Goal: Feedback & Contribution: Leave review/rating

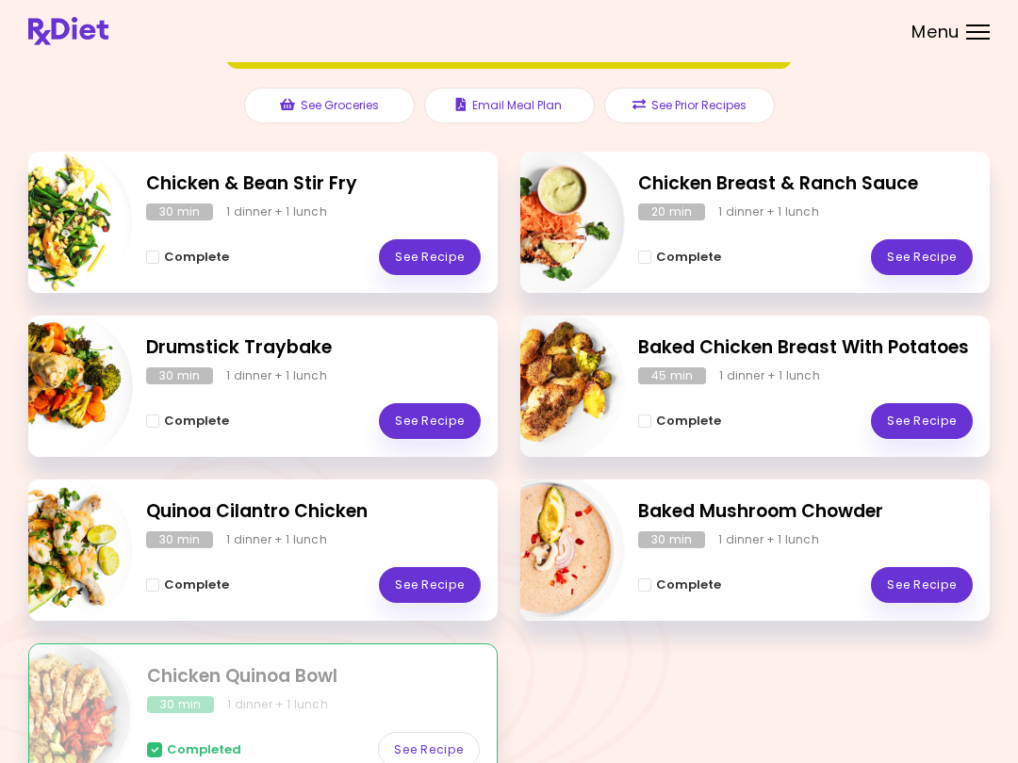
scroll to position [191, 0]
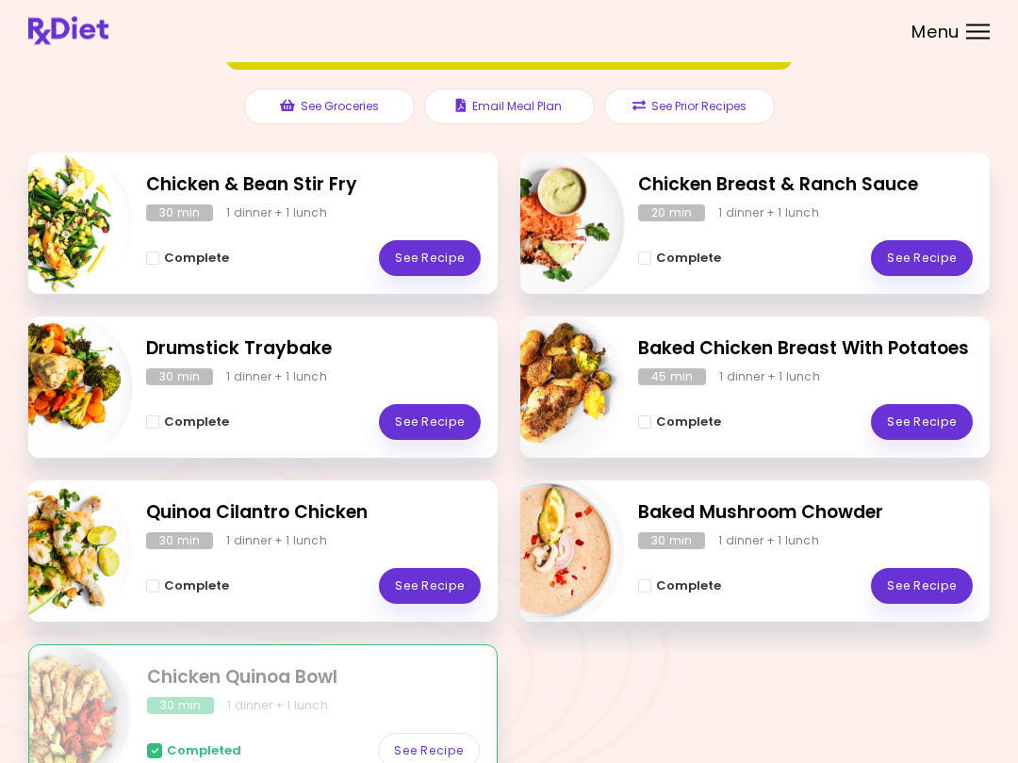
click at [455, 259] on link "See Recipe" at bounding box center [430, 259] width 102 height 36
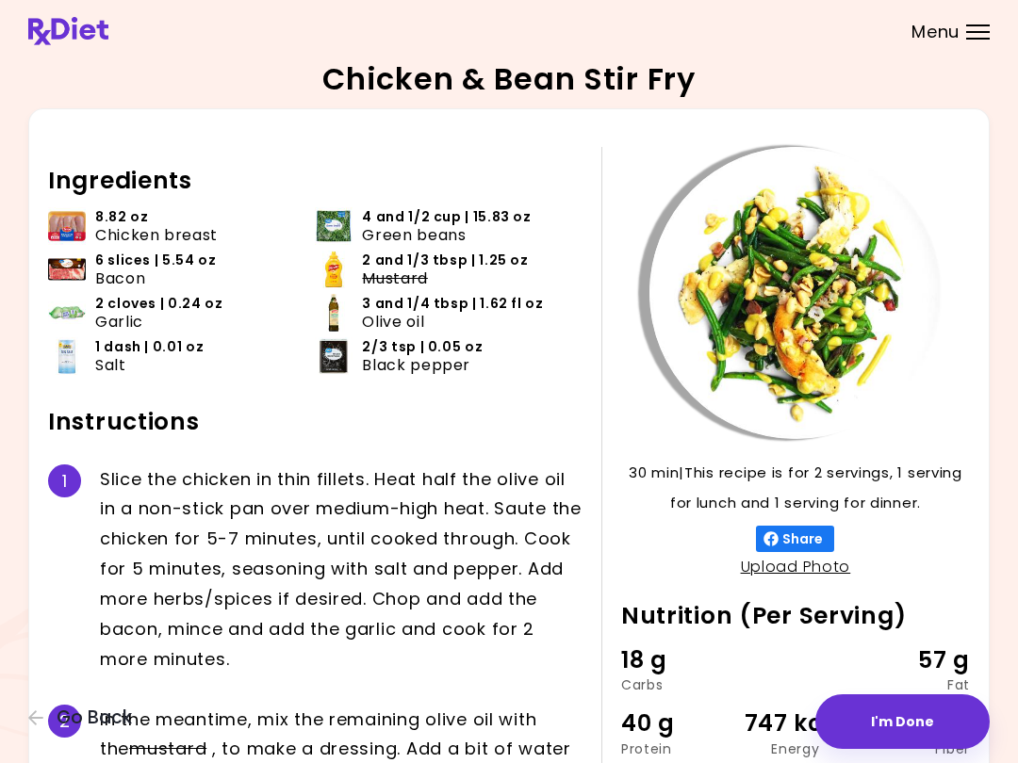
click at [762, 721] on button "I'm Done" at bounding box center [902, 721] width 174 height 55
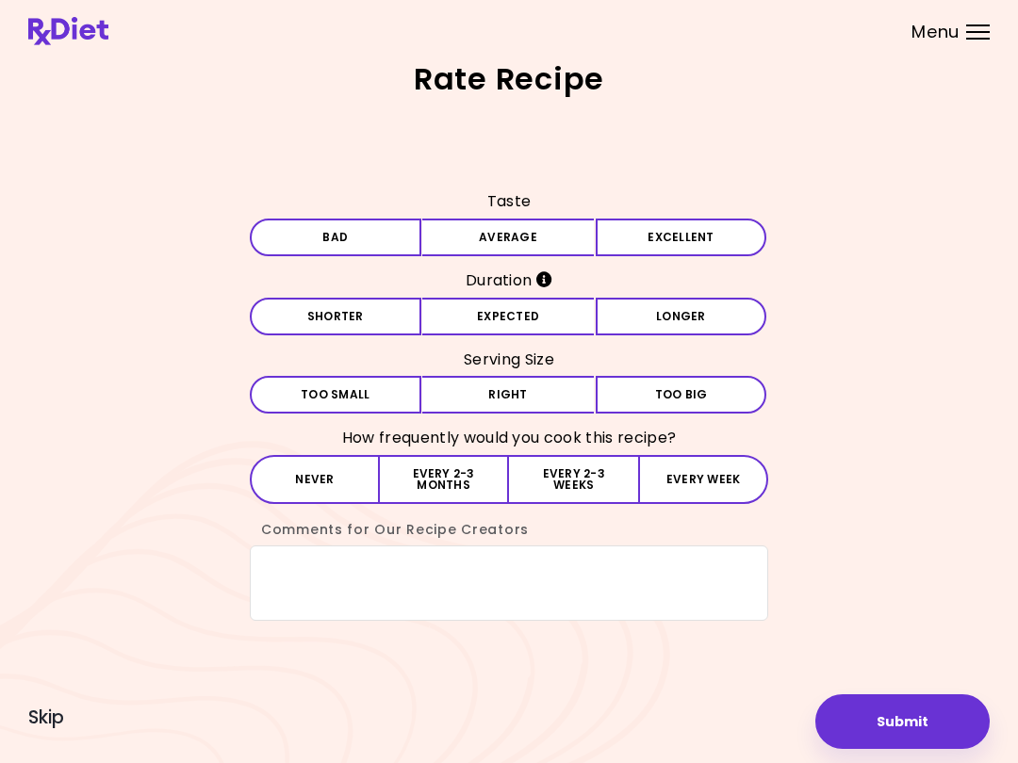
click at [542, 242] on button "Average" at bounding box center [507, 238] width 171 height 38
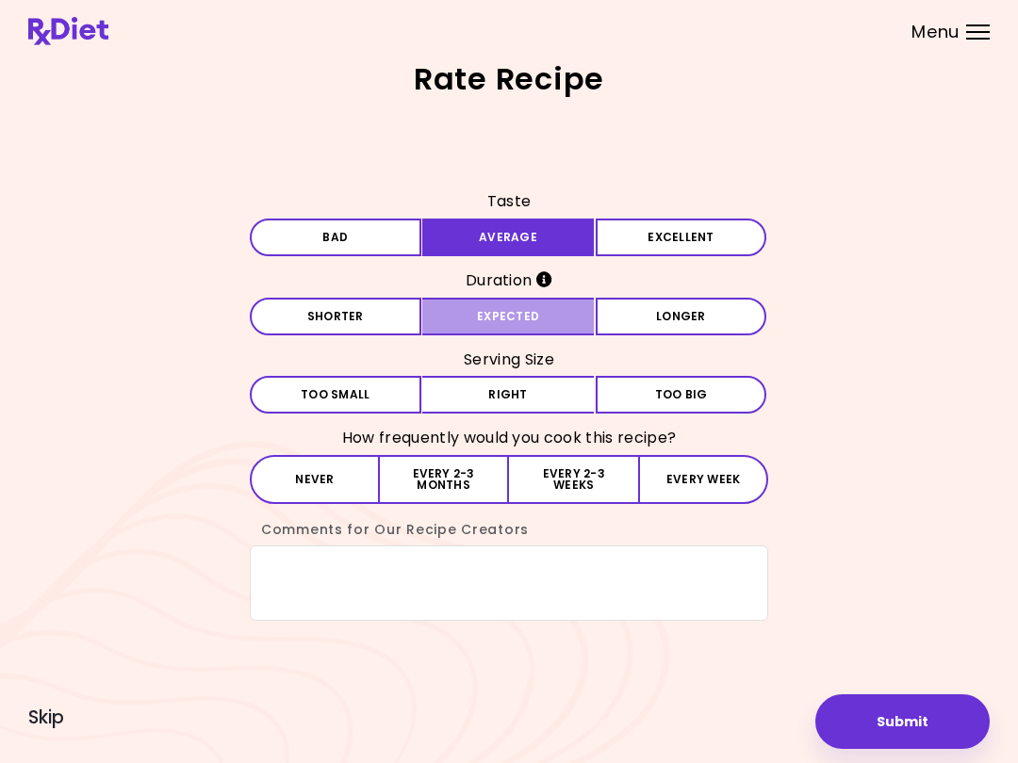
click at [558, 313] on button "Expected" at bounding box center [507, 317] width 171 height 38
click at [554, 397] on button "Right" at bounding box center [507, 395] width 171 height 38
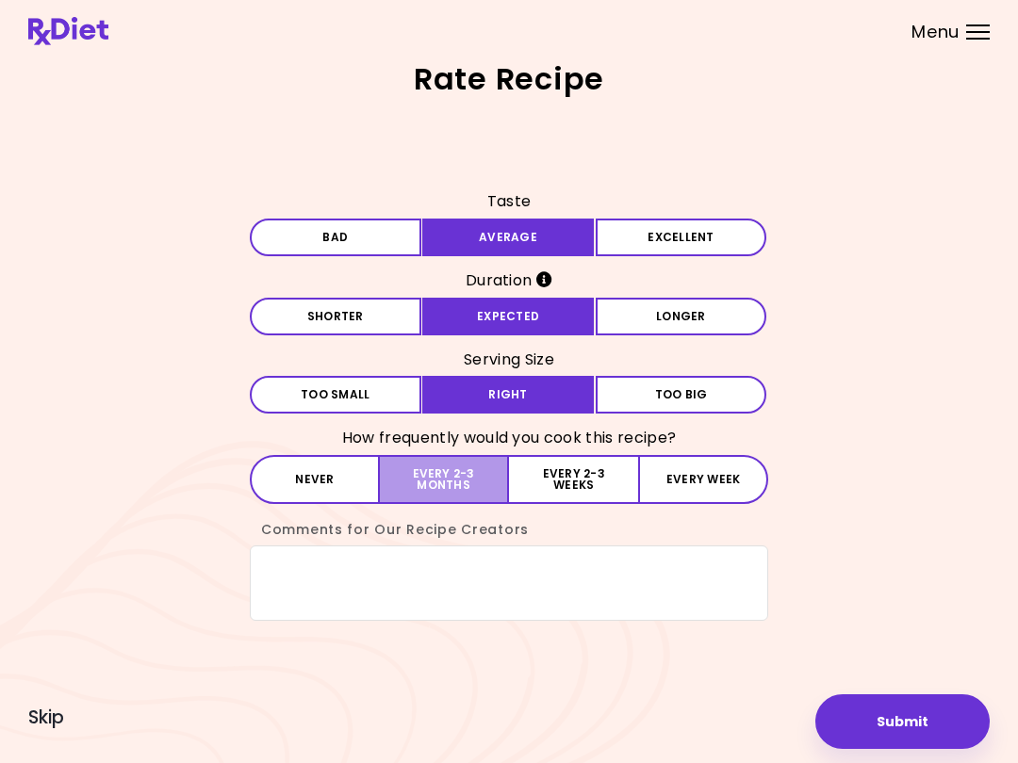
click at [454, 462] on button "Every 2-3 months" at bounding box center [444, 479] width 129 height 49
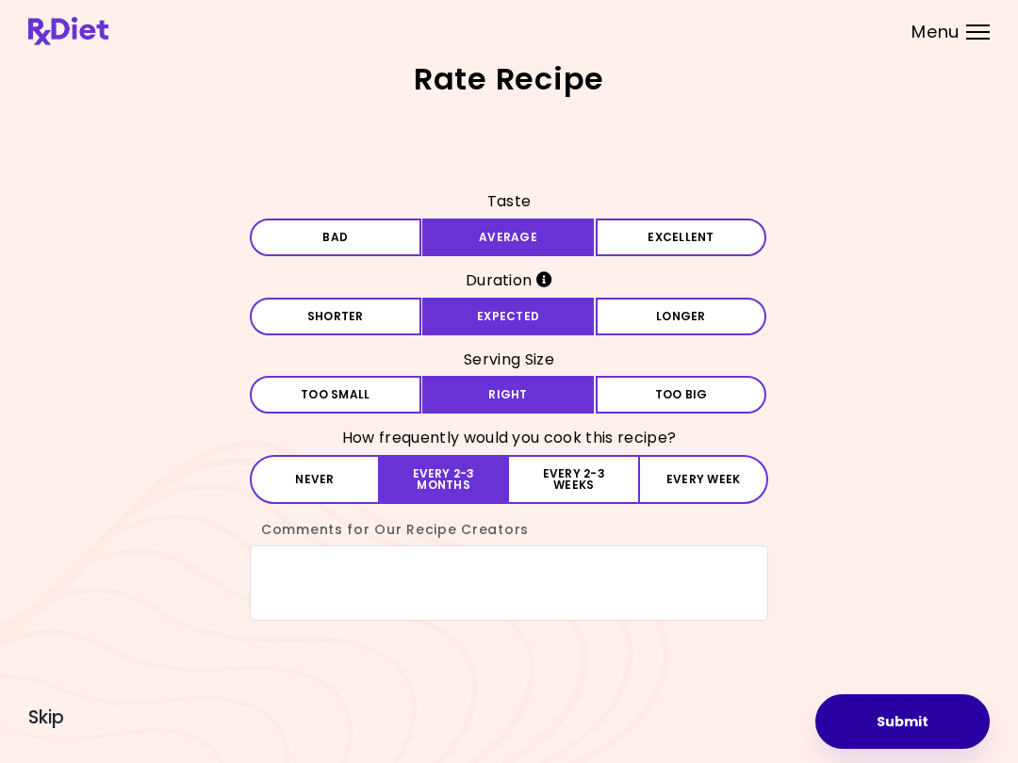
click at [762, 719] on button "Submit" at bounding box center [902, 721] width 174 height 55
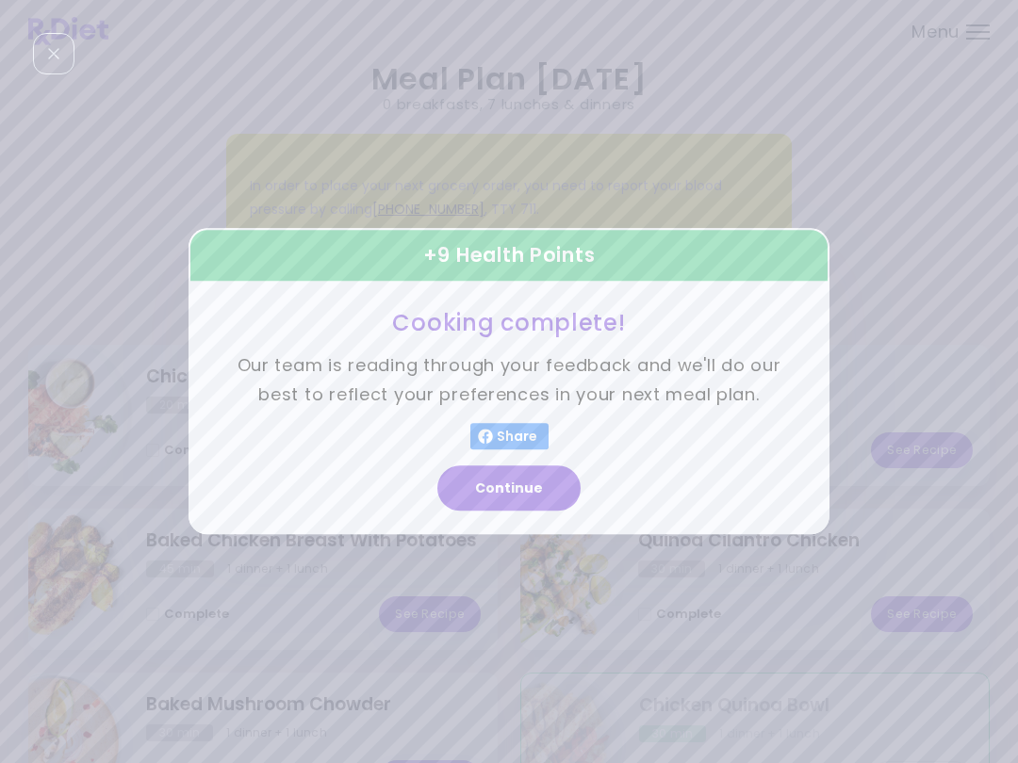
click at [549, 477] on button "Continue" at bounding box center [508, 488] width 143 height 45
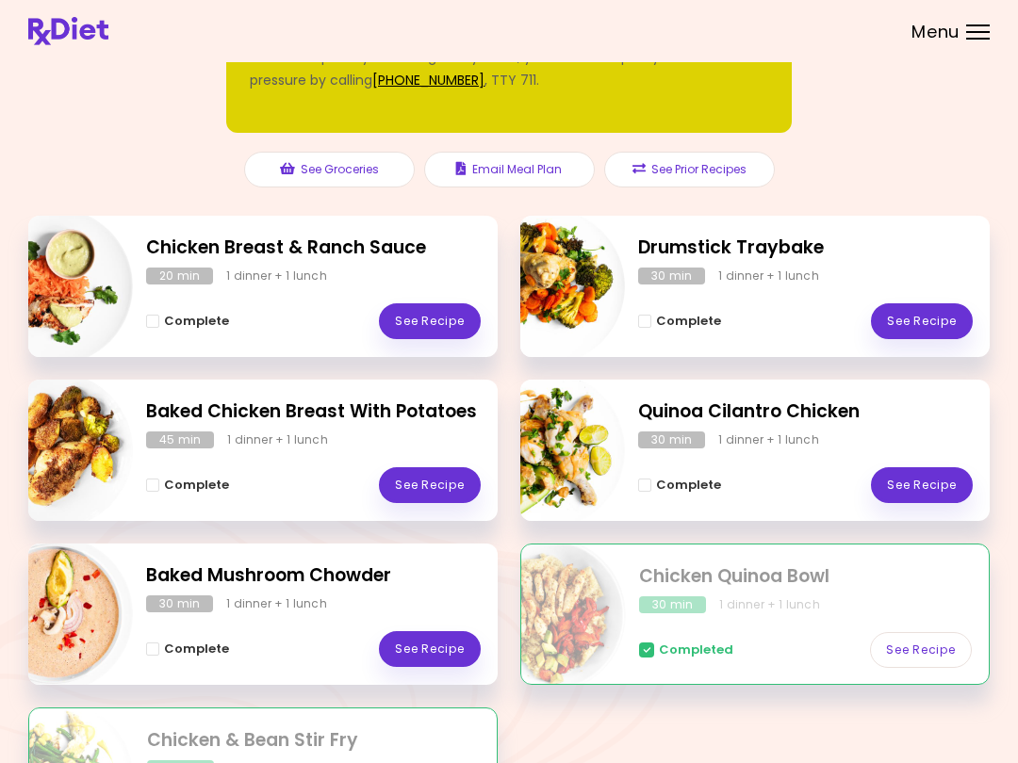
scroll to position [132, 0]
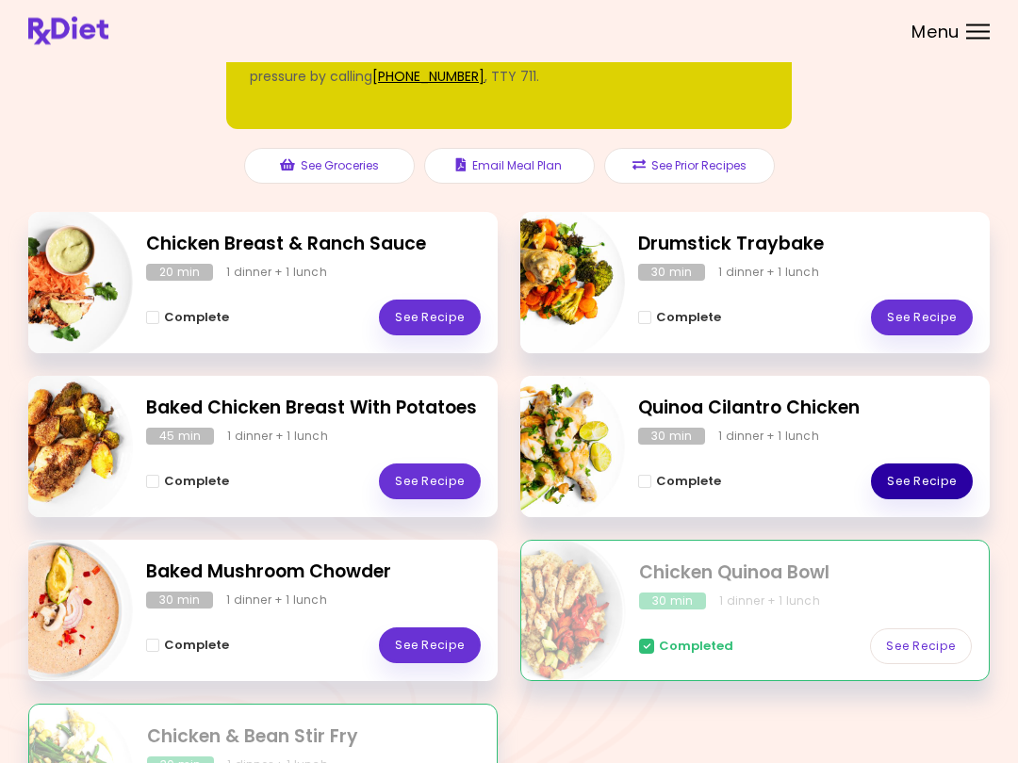
click at [762, 481] on link "See Recipe" at bounding box center [922, 483] width 102 height 36
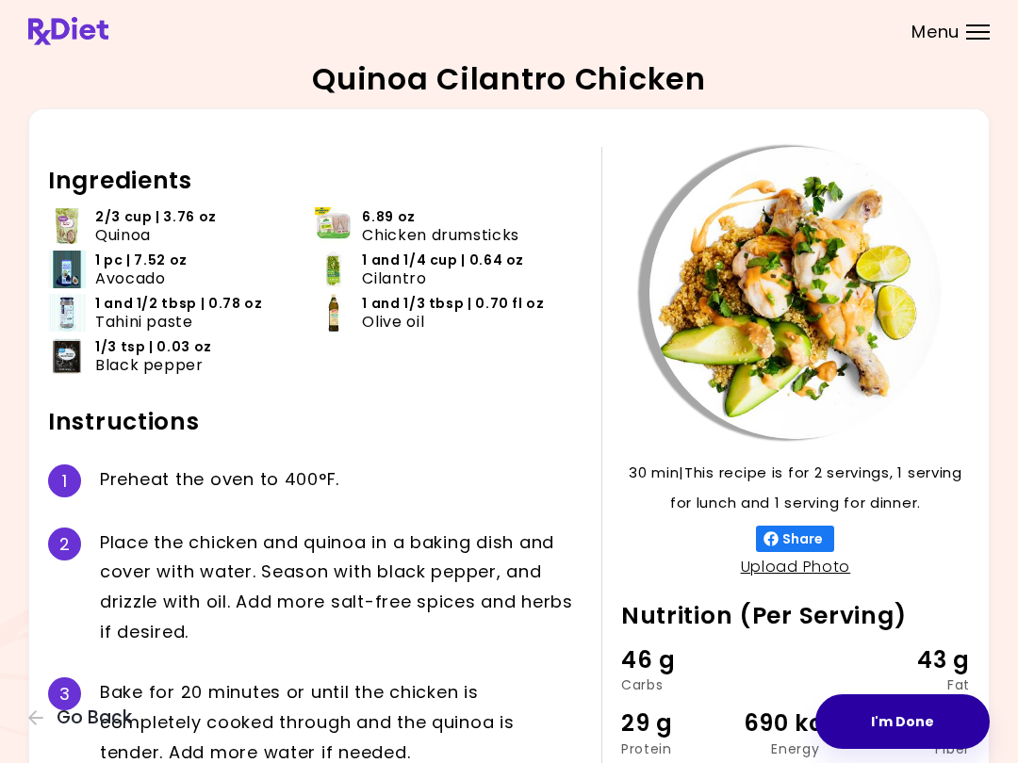
click at [762, 715] on button "I'm Done" at bounding box center [902, 721] width 174 height 55
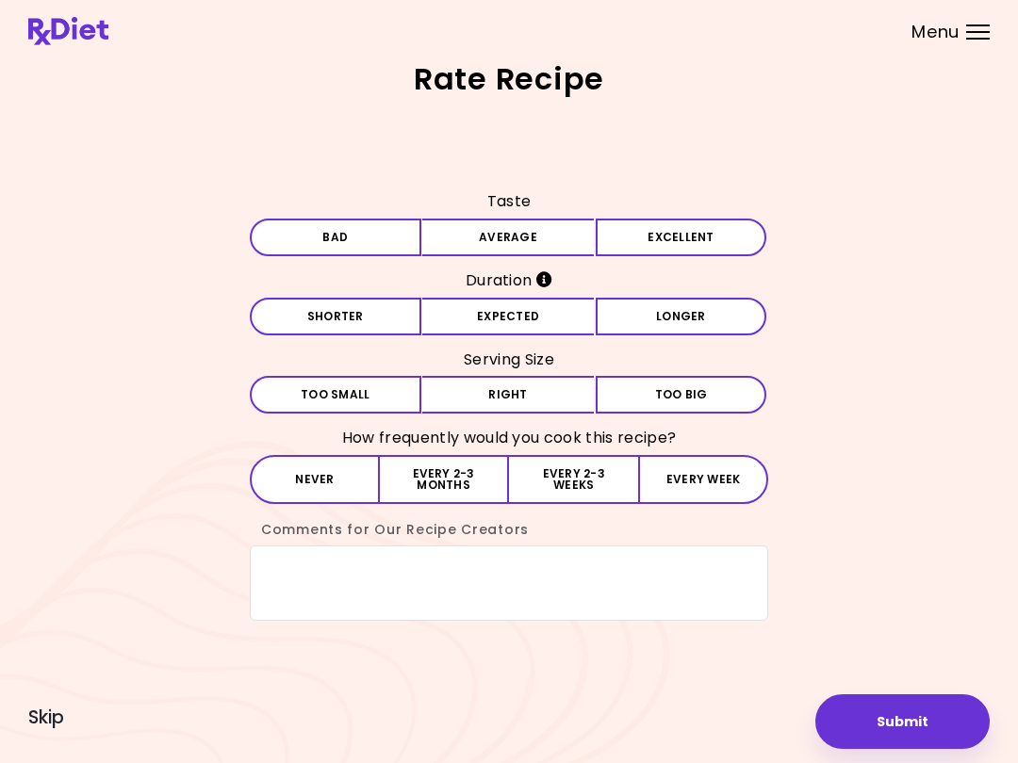
click at [533, 236] on button "Average" at bounding box center [507, 238] width 171 height 38
click at [532, 312] on button "Expected" at bounding box center [507, 317] width 171 height 38
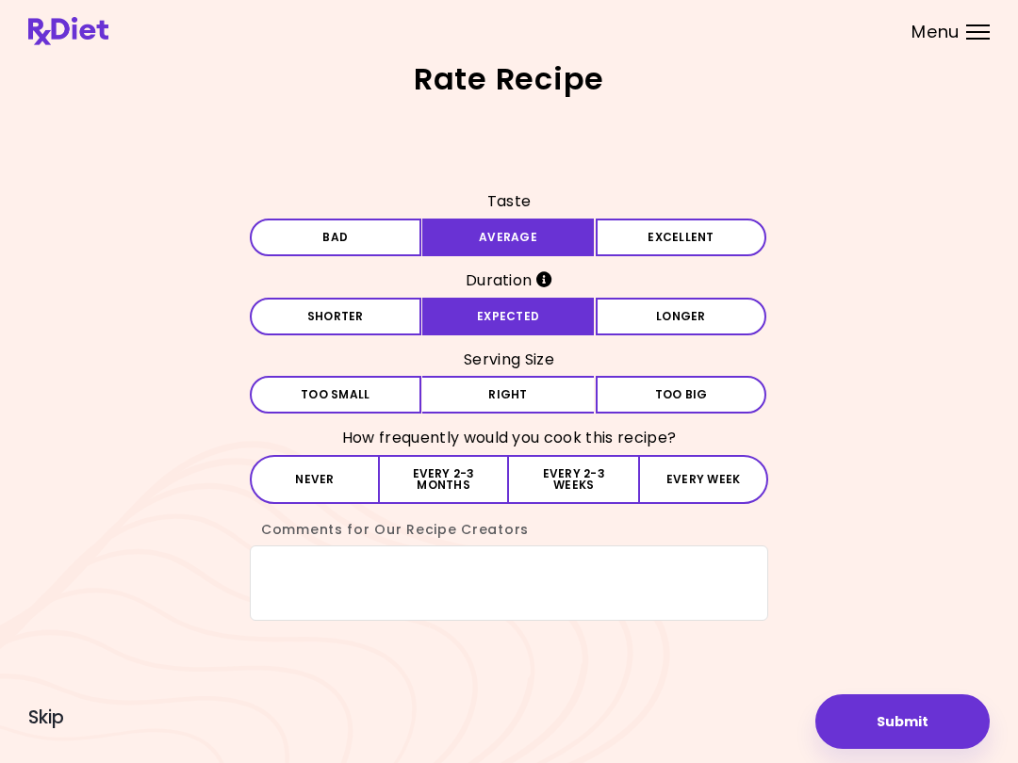
click at [535, 397] on button "Right" at bounding box center [507, 395] width 171 height 38
click at [468, 467] on button "Every 2-3 months" at bounding box center [444, 479] width 129 height 49
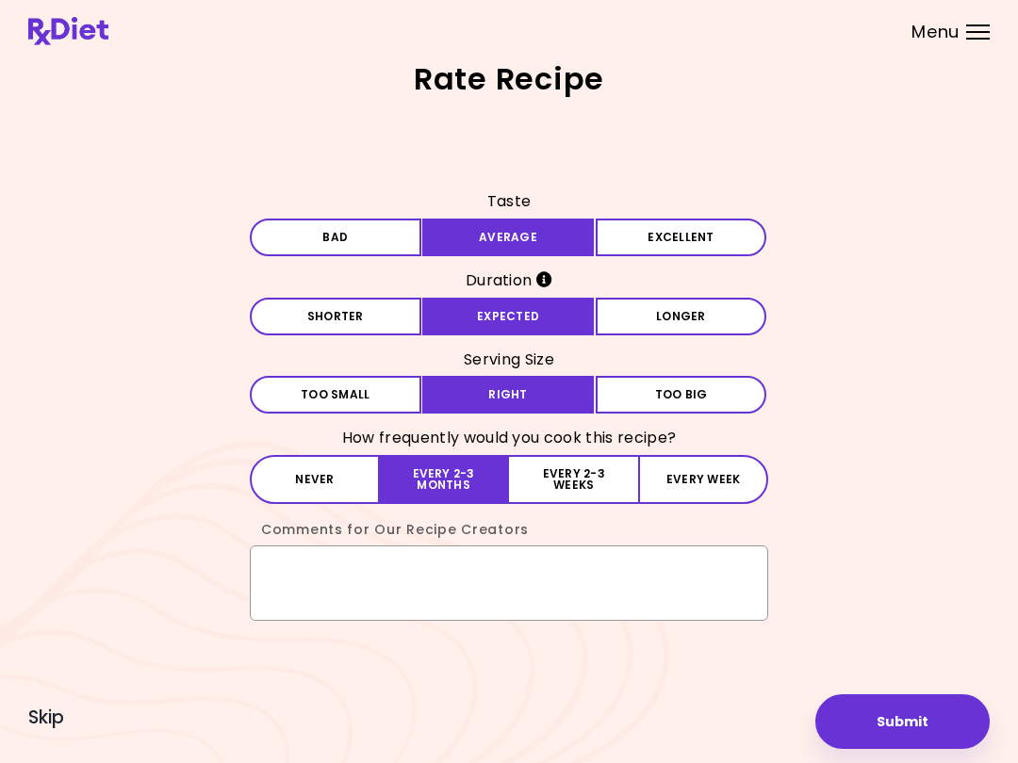
click at [287, 557] on textarea "Comments for Our Recipe Creators" at bounding box center [509, 583] width 518 height 75
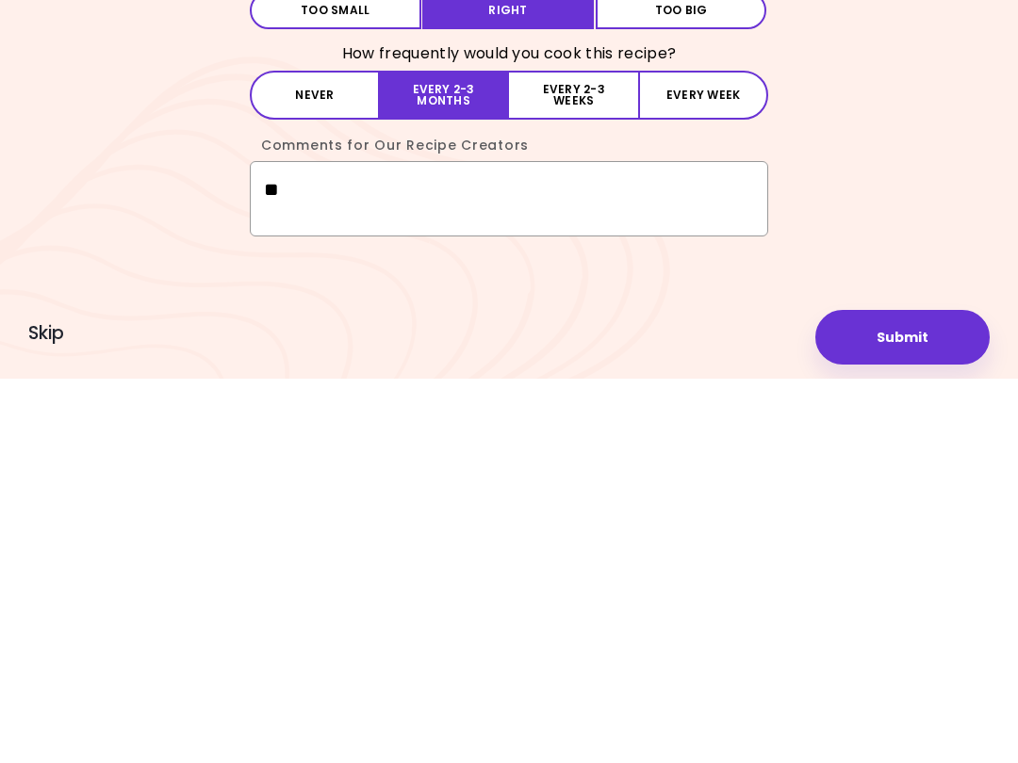
type textarea "*"
click at [762, 694] on button "Submit" at bounding box center [902, 721] width 174 height 55
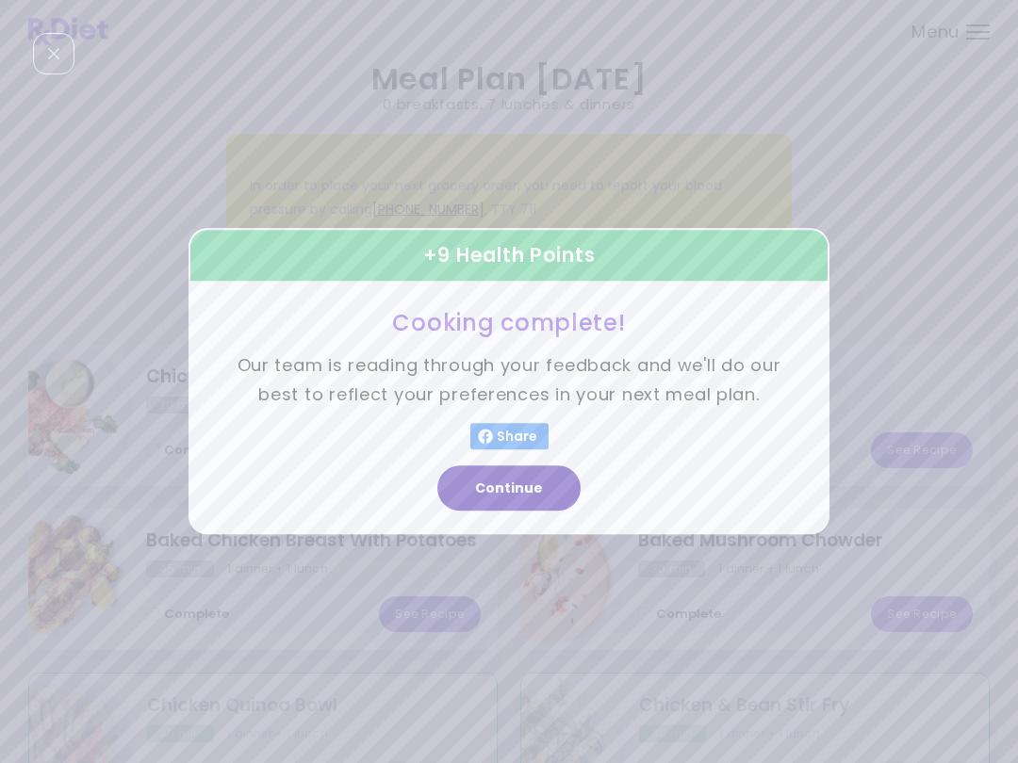
click at [531, 489] on button "Continue" at bounding box center [508, 488] width 143 height 45
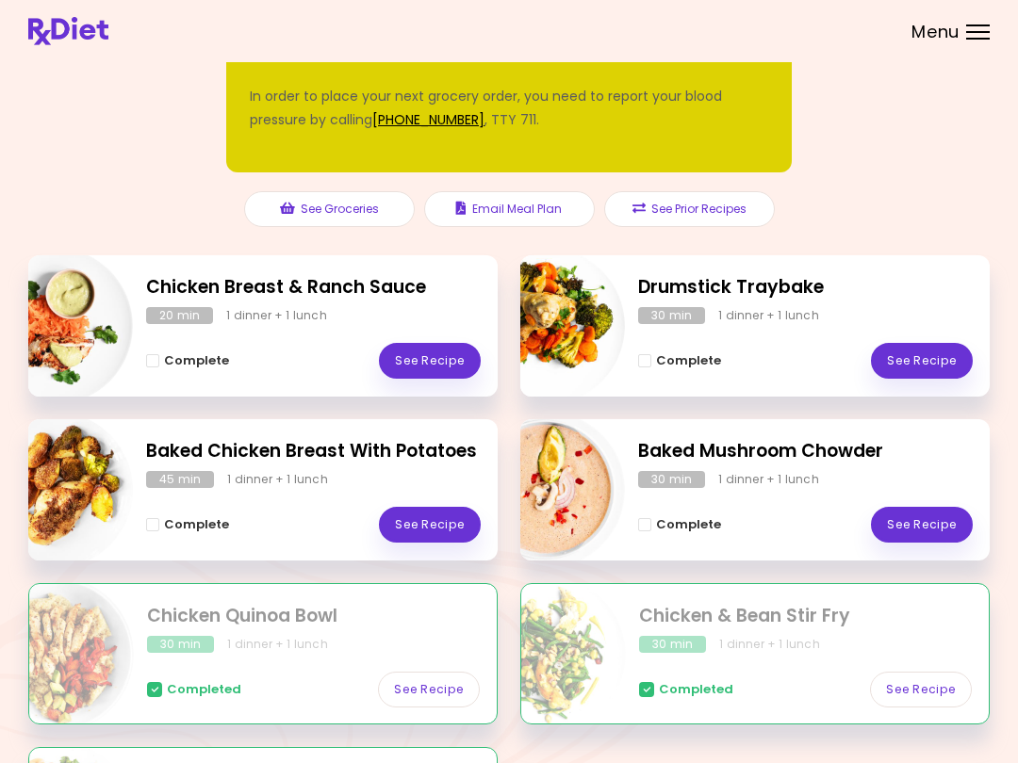
scroll to position [89, 0]
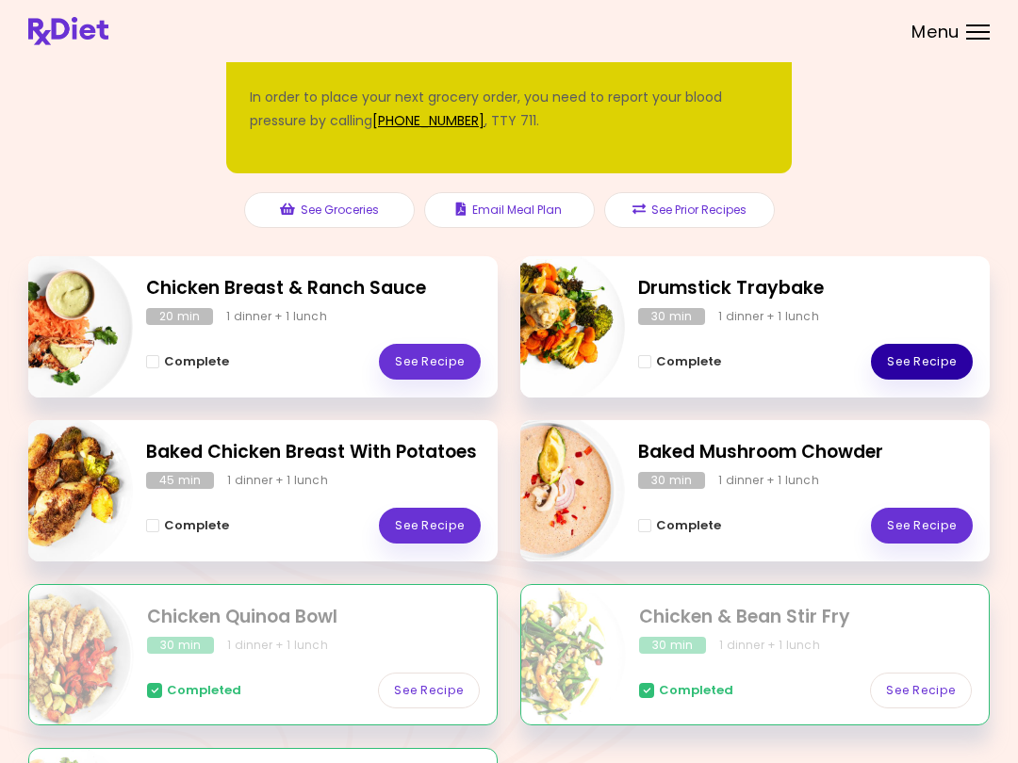
click at [762, 365] on link "See Recipe" at bounding box center [922, 362] width 102 height 36
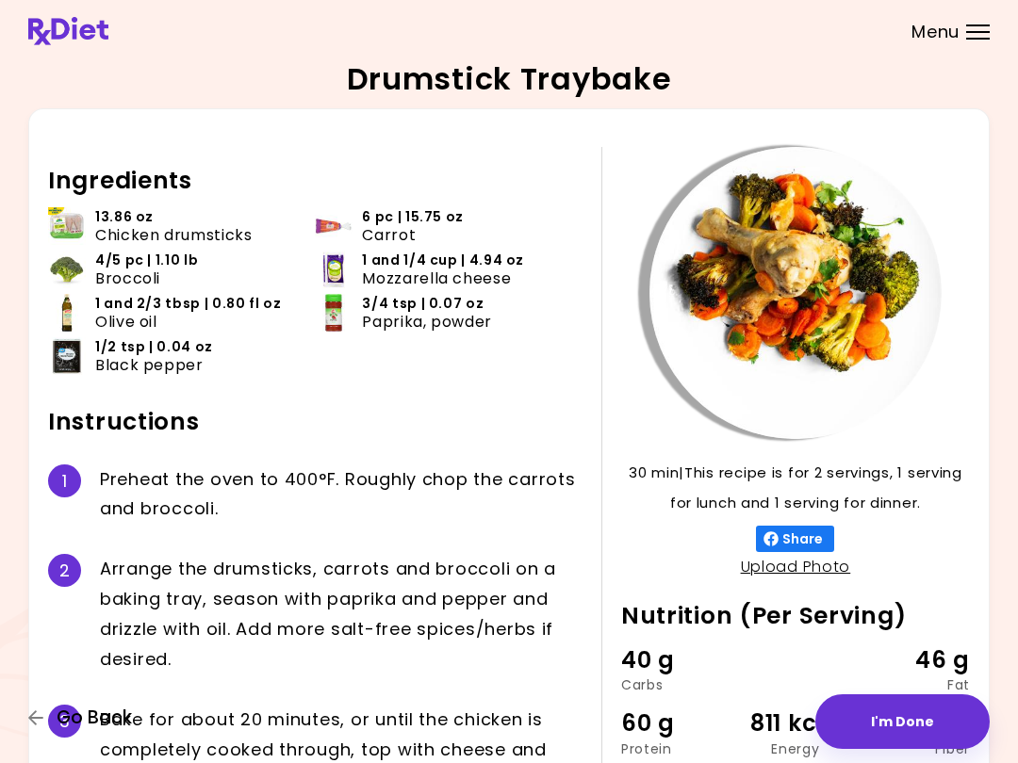
click at [34, 713] on icon "button" at bounding box center [35, 717] width 15 height 15
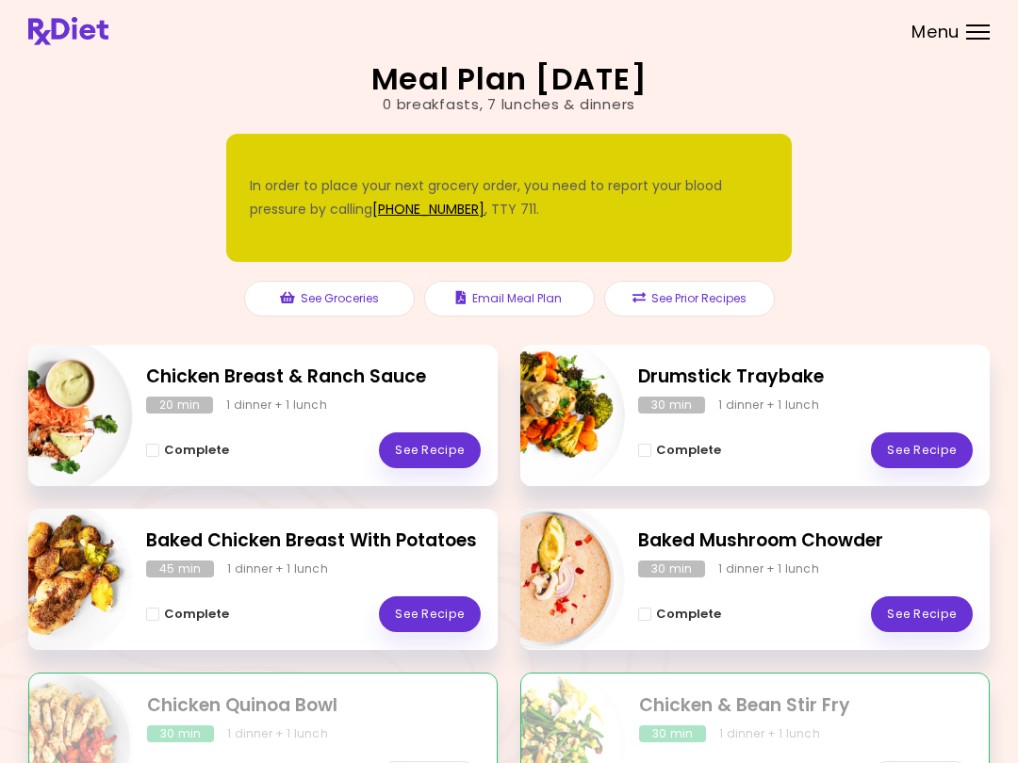
click at [762, 215] on div "In order to place your next grocery order, you need to report your blood pressu…" at bounding box center [508, 230] width 961 height 230
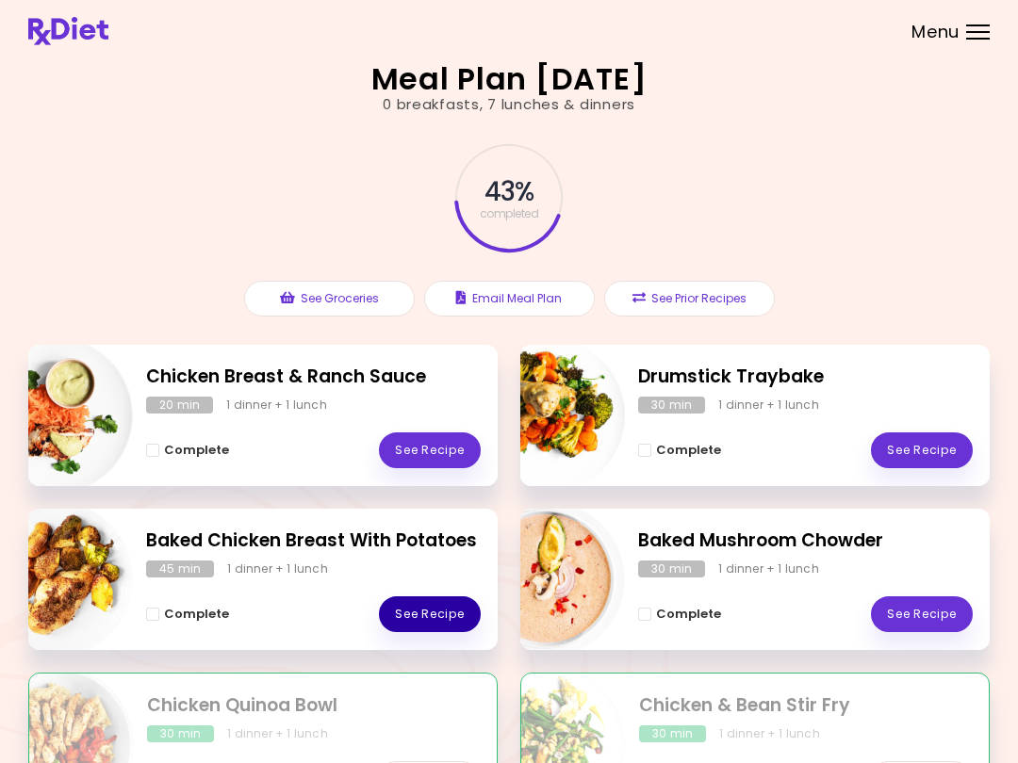
click at [447, 608] on link "See Recipe" at bounding box center [430, 614] width 102 height 36
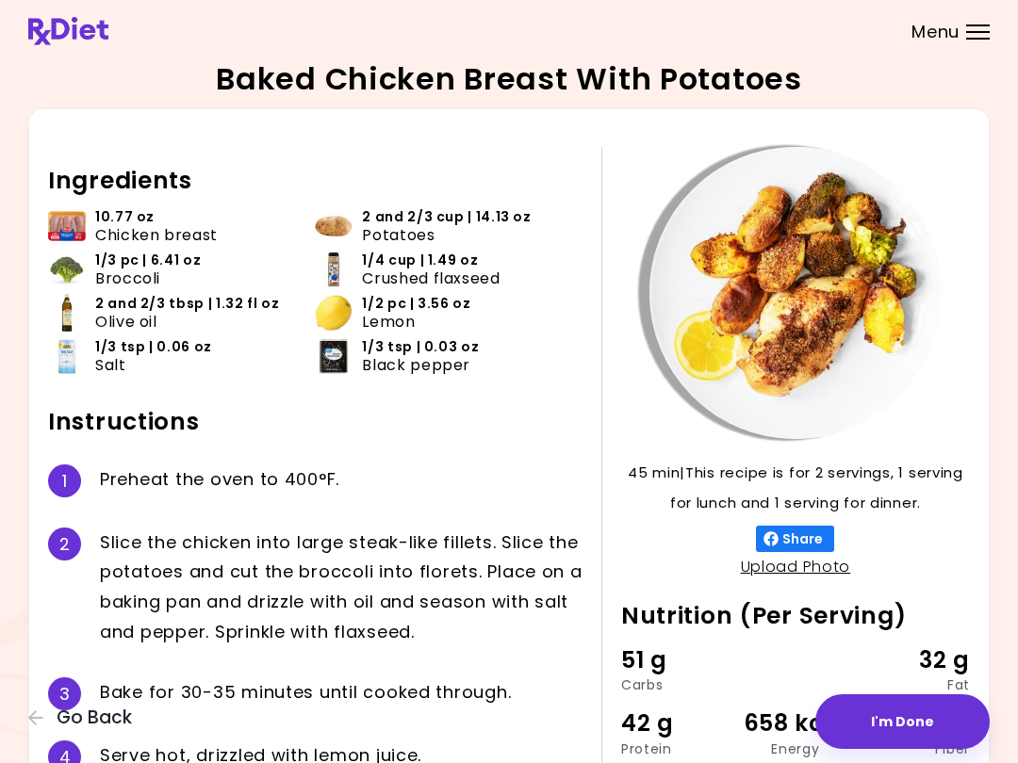
click at [15, 725] on div "Baked Chicken Breast With Potatoes 45 min 45 min | This recipe is for 2 serving…" at bounding box center [509, 456] width 1018 height 912
click at [39, 726] on icon "button" at bounding box center [36, 718] width 17 height 17
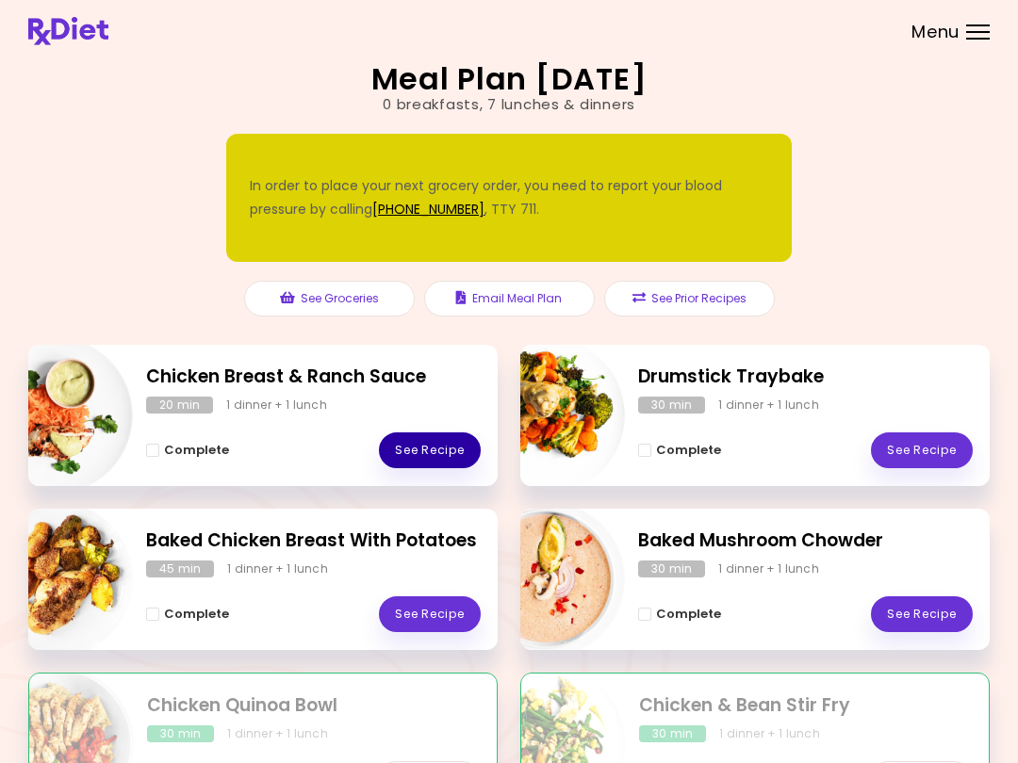
click at [453, 448] on link "See Recipe" at bounding box center [430, 450] width 102 height 36
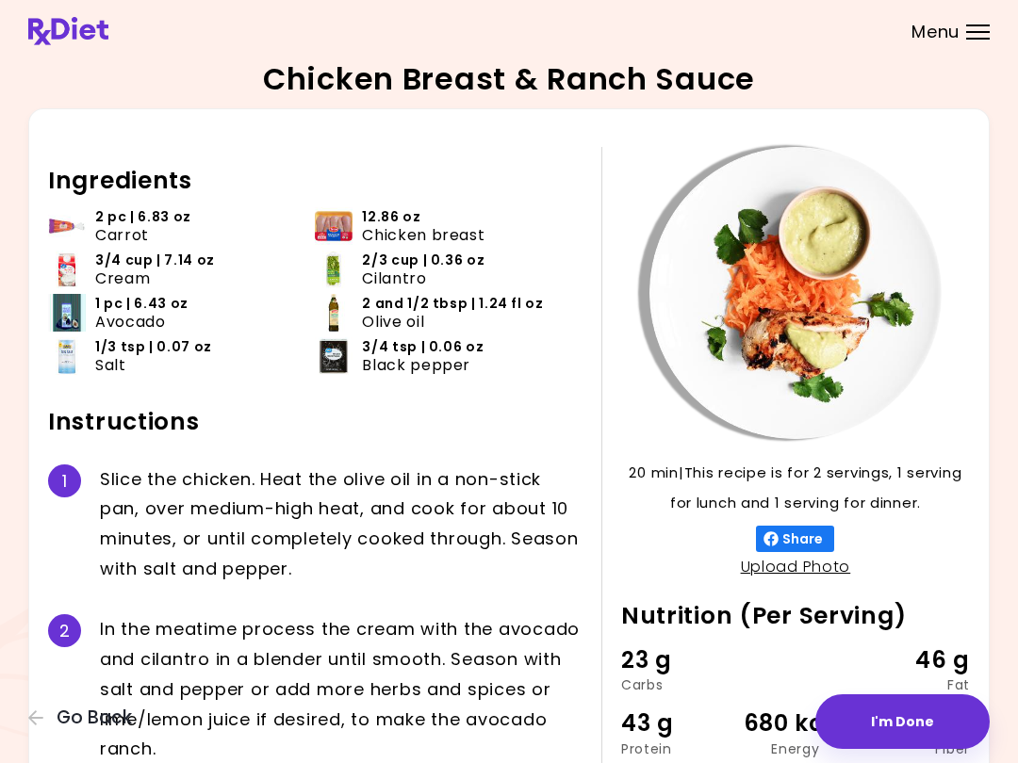
click at [28, 723] on icon "button" at bounding box center [36, 718] width 17 height 17
